Goal: Information Seeking & Learning: Learn about a topic

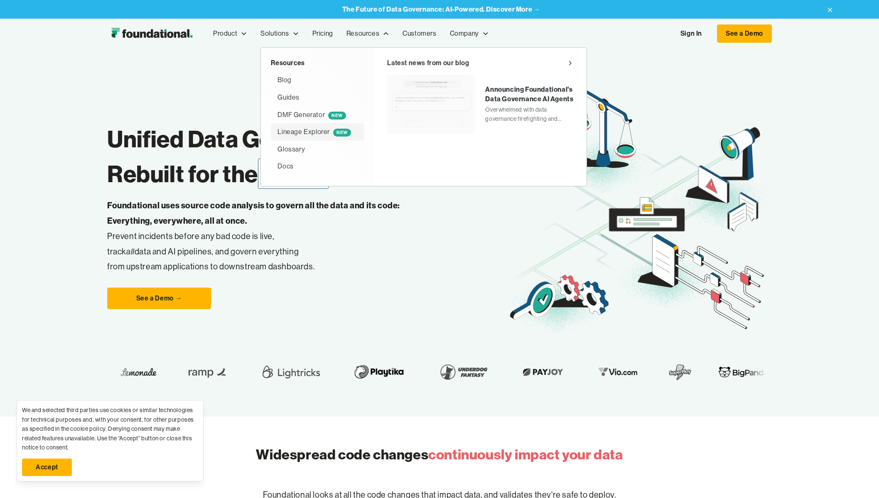
click at [307, 132] on div "Lineage Explorer NEW" at bounding box center [313, 132] width 73 height 11
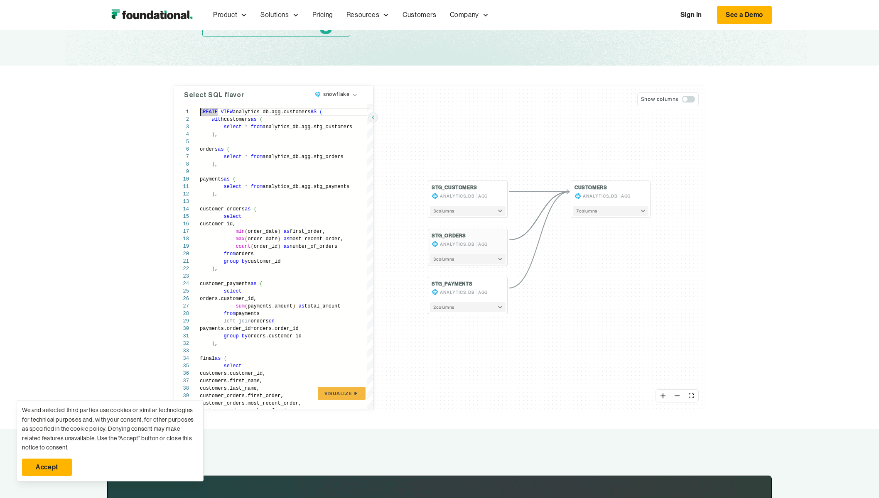
scroll to position [100, 0]
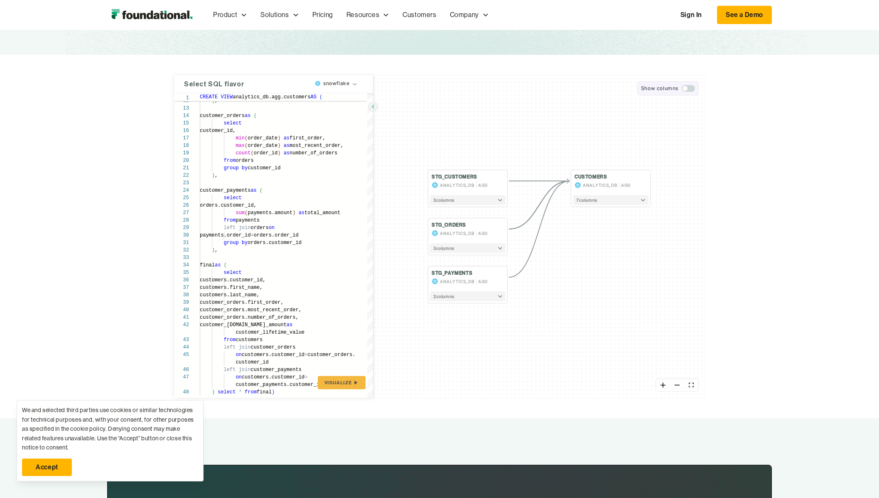
click at [688, 92] on button "Show columns" at bounding box center [667, 88] width 61 height 14
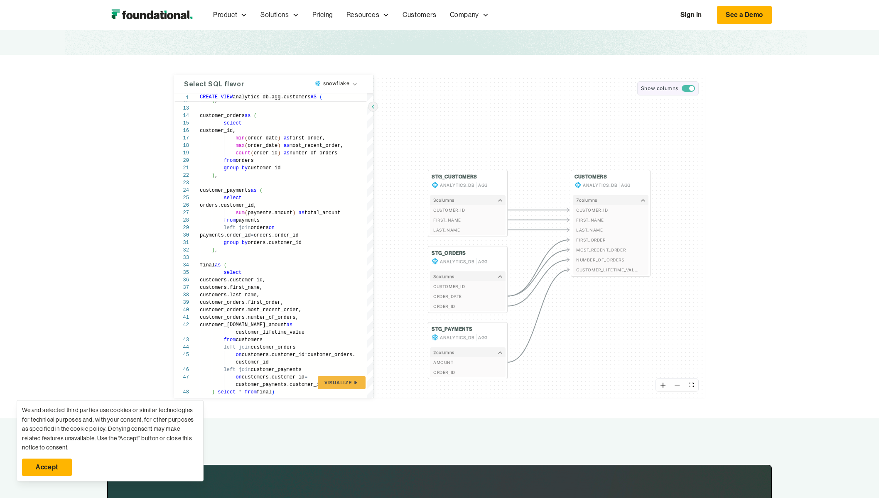
click at [687, 89] on span "button" at bounding box center [688, 88] width 13 height 7
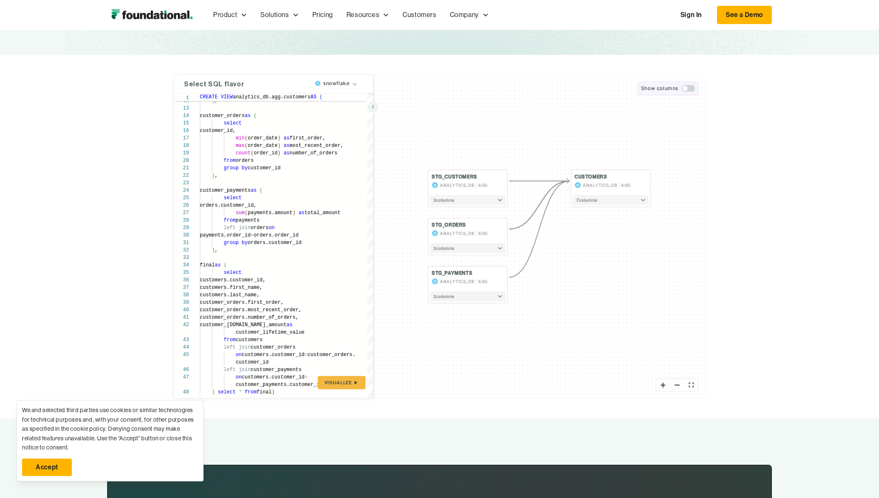
click at [688, 89] on span "button" at bounding box center [688, 88] width 13 height 7
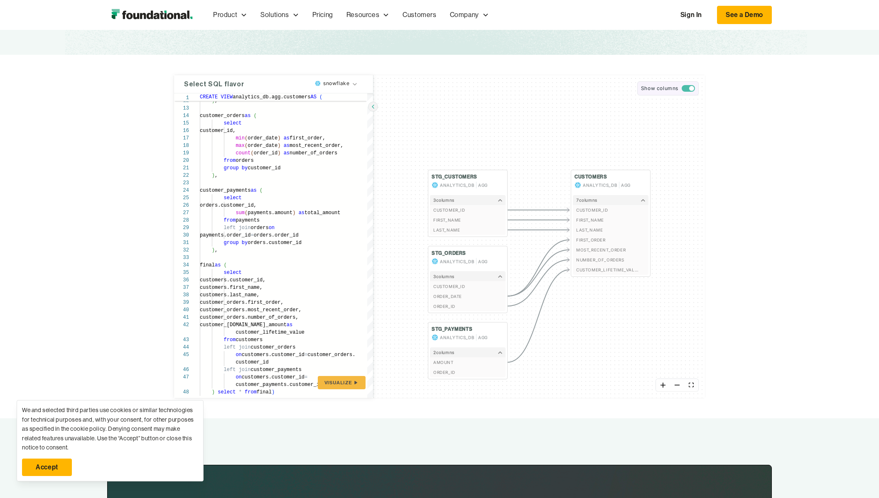
click at [688, 89] on span "button" at bounding box center [688, 88] width 13 height 7
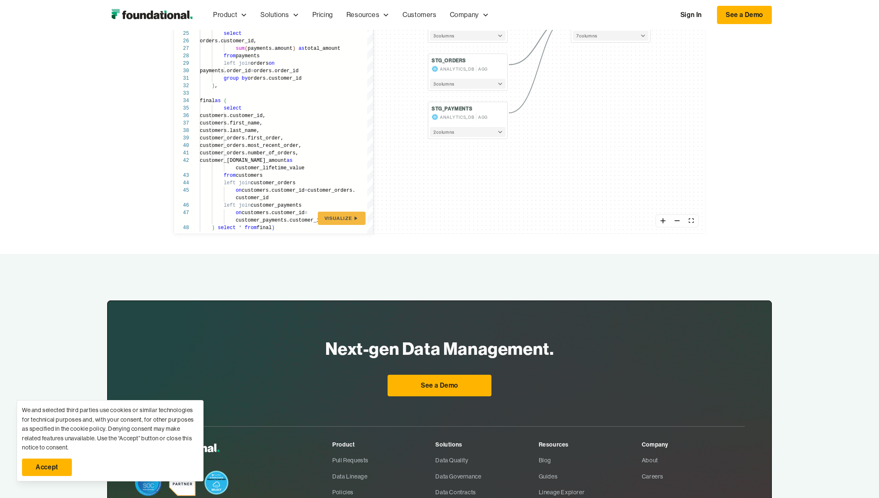
scroll to position [88, 0]
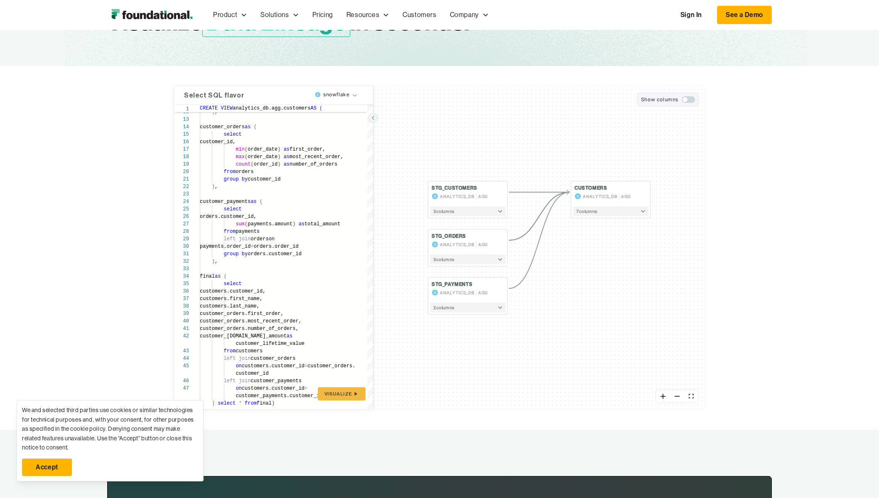
click at [689, 101] on span "button" at bounding box center [688, 99] width 13 height 7
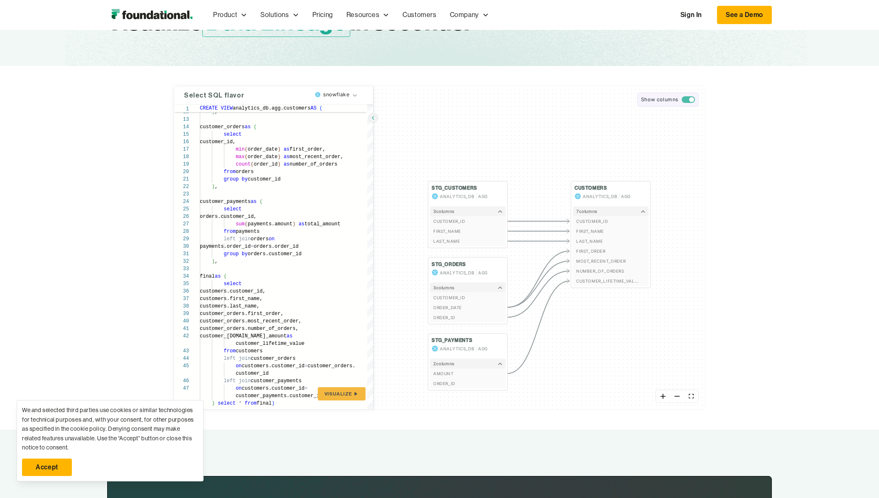
click at [689, 101] on span "button" at bounding box center [691, 99] width 5 height 5
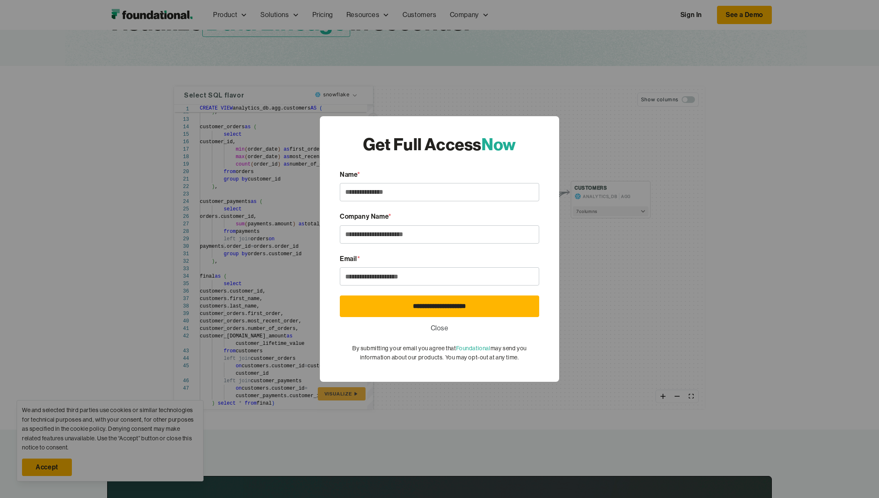
click at [258, 240] on div "**********" at bounding box center [439, 249] width 879 height 498
click at [436, 328] on link "Close" at bounding box center [440, 328] width 18 height 11
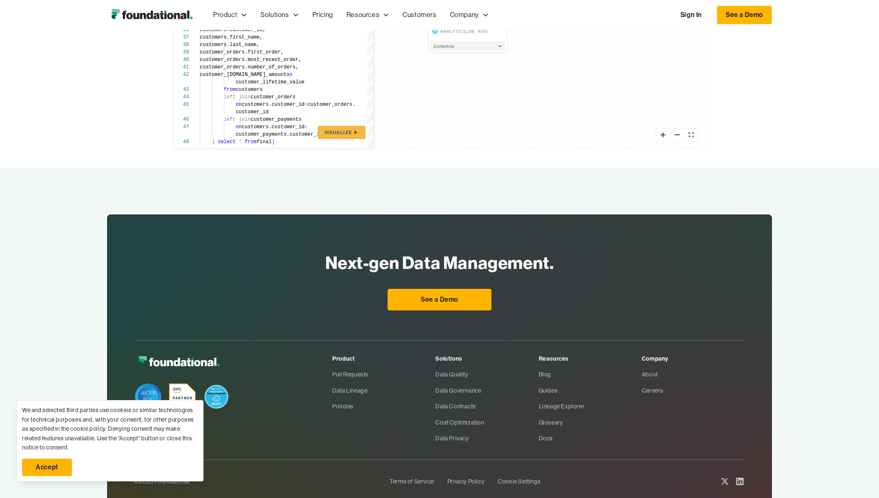
scroll to position [402, 0]
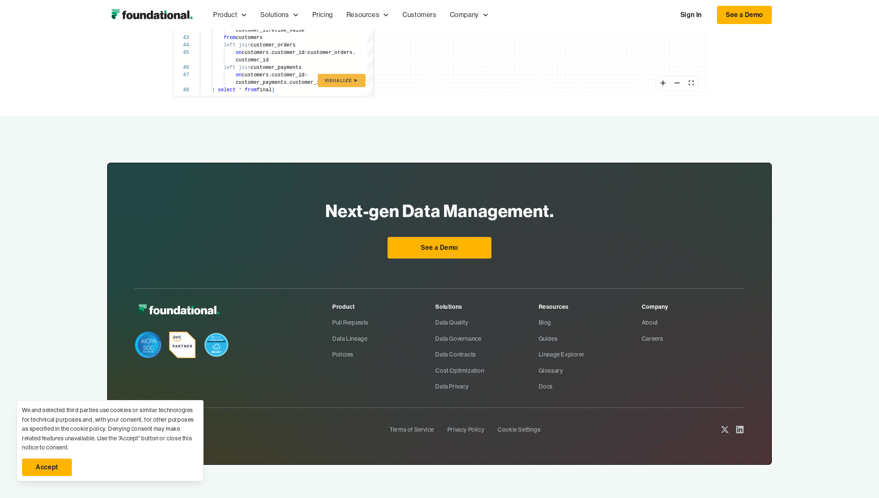
click at [41, 474] on link "Accept" at bounding box center [47, 467] width 50 height 17
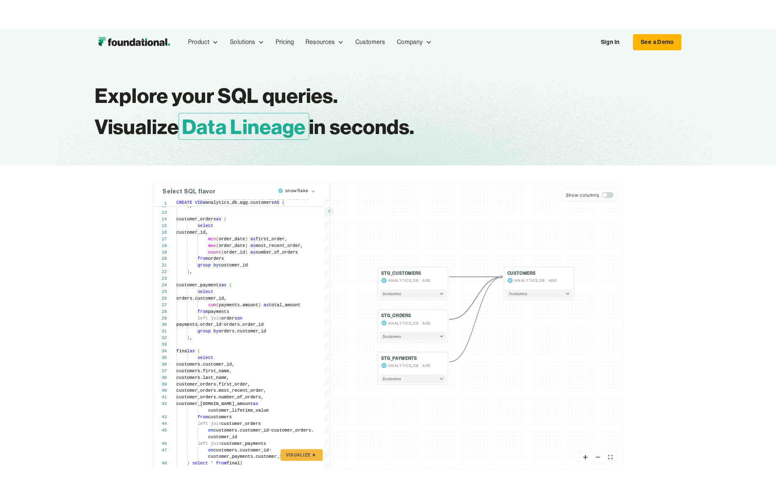
scroll to position [103, 0]
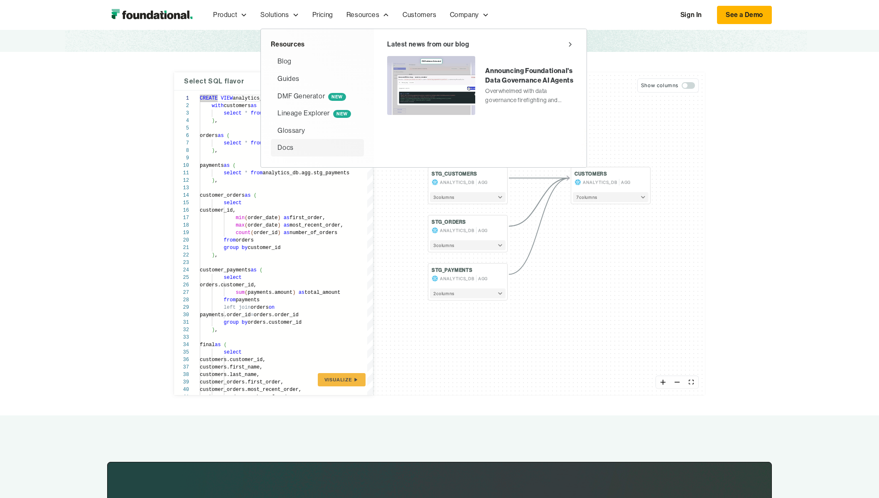
click at [297, 150] on div "Docs" at bounding box center [317, 147] width 80 height 11
